Goal: Task Accomplishment & Management: Complete application form

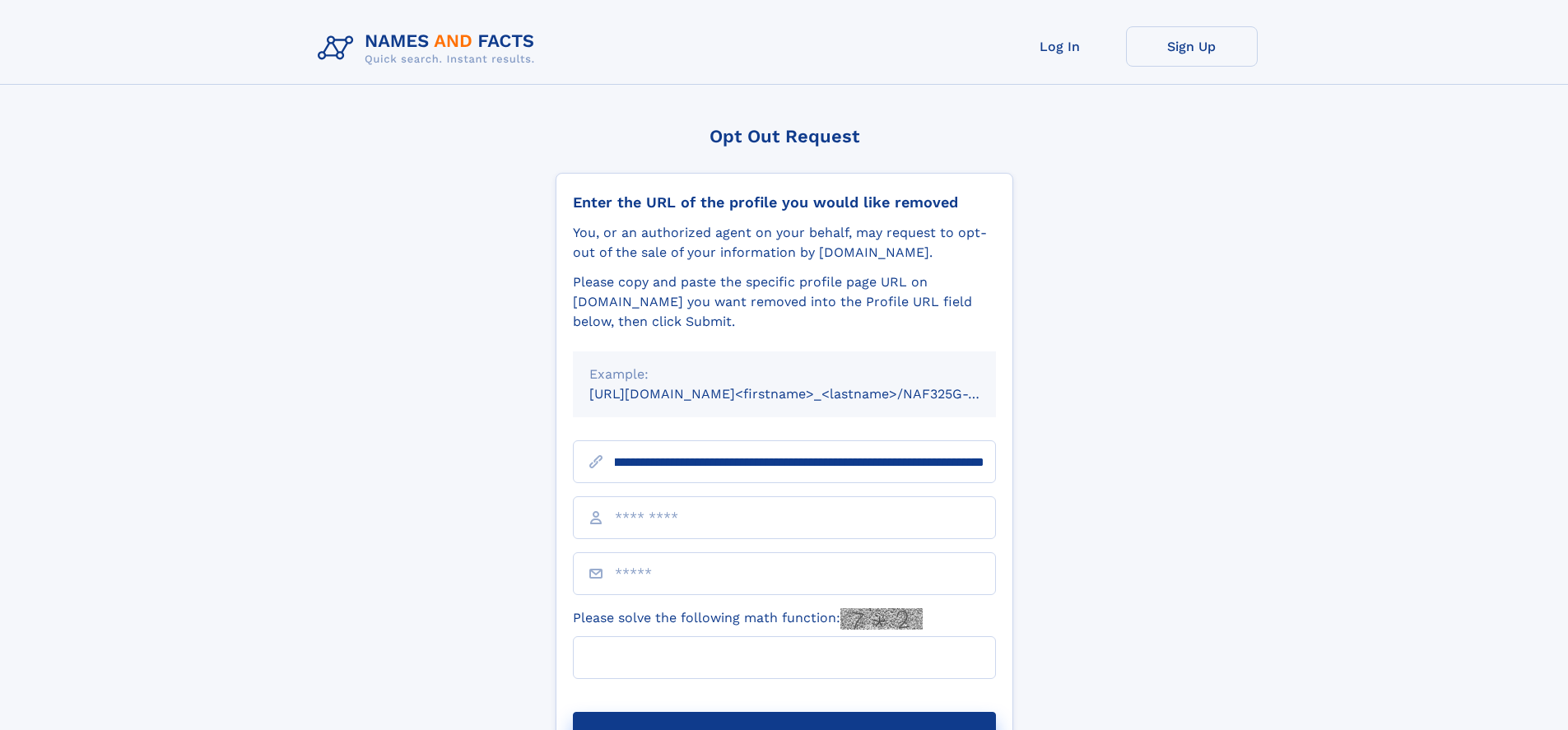
scroll to position [0, 186]
type input "**********"
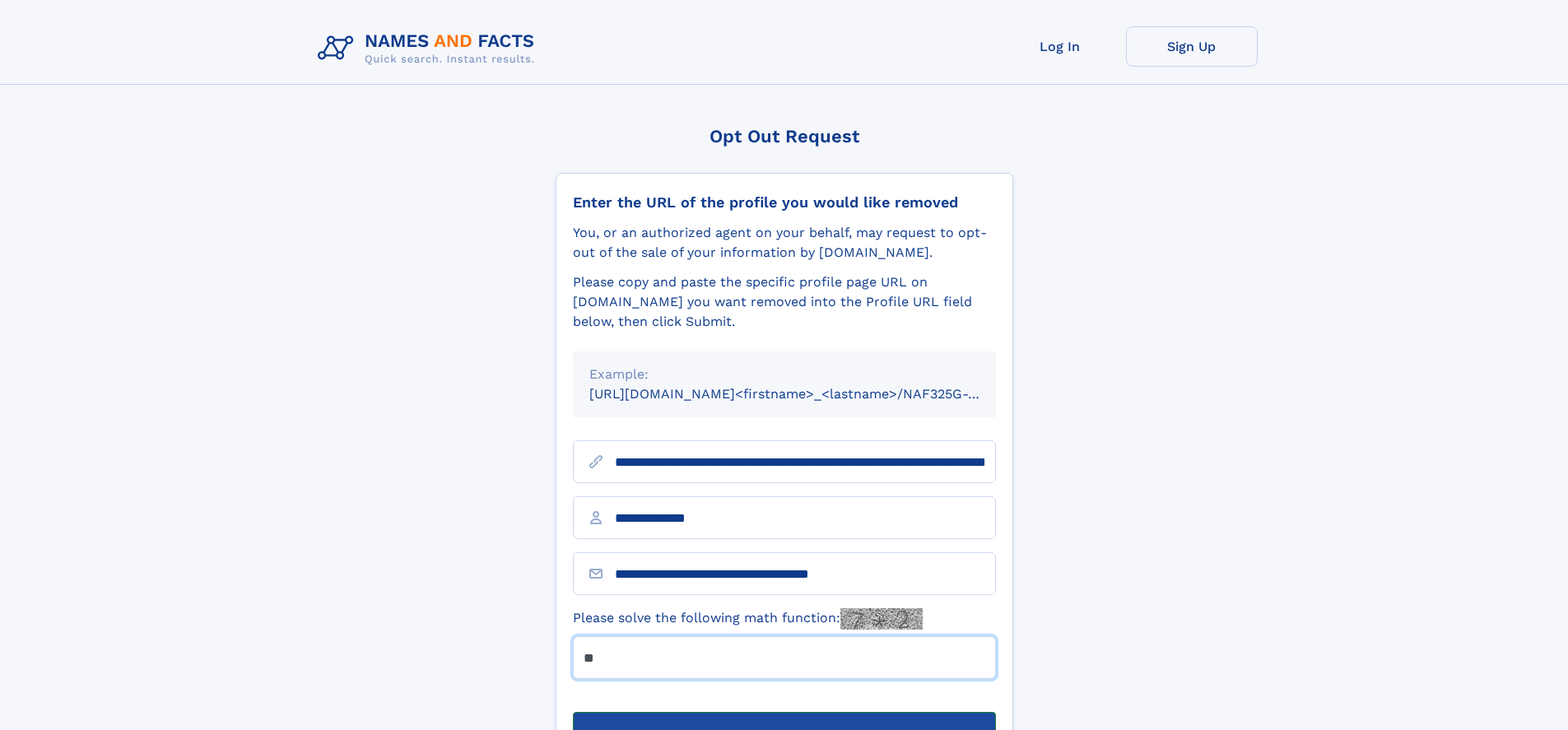
type input "**"
click at [784, 712] on button "Submit Opt Out Request" at bounding box center [784, 739] width 423 height 53
